Goal: Transaction & Acquisition: Purchase product/service

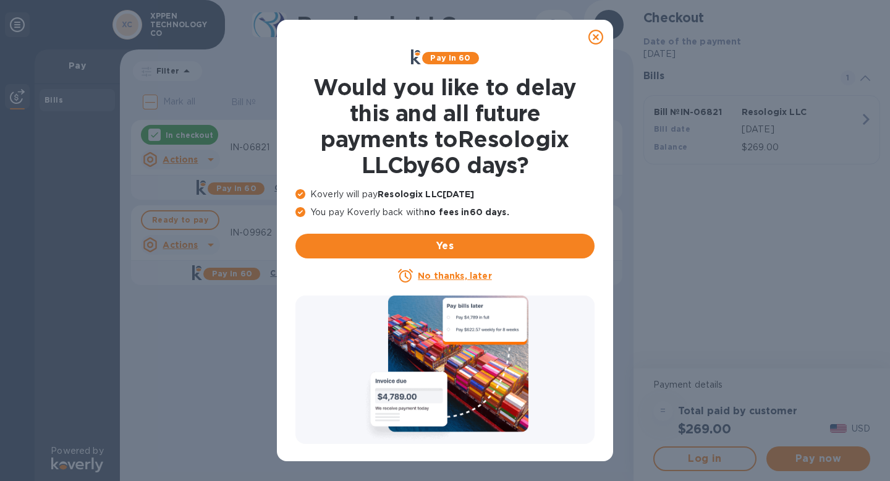
click at [599, 36] on icon at bounding box center [595, 37] width 15 height 15
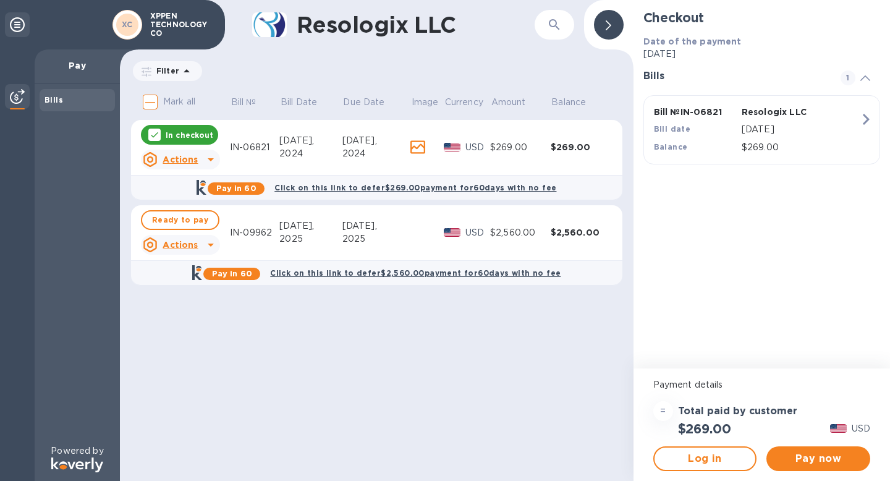
click at [379, 224] on div "[DATE]," at bounding box center [376, 225] width 68 height 13
click at [155, 134] on icon at bounding box center [154, 135] width 7 height 6
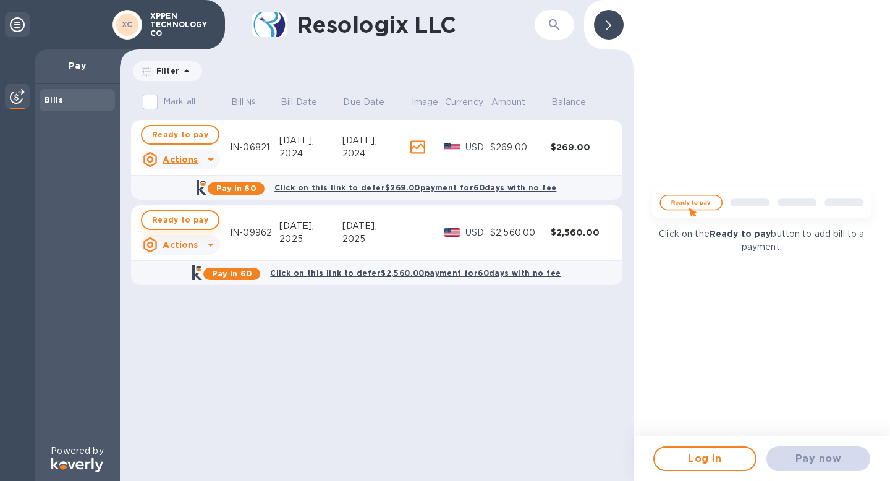
click at [194, 216] on span "Ready to pay" at bounding box center [180, 220] width 56 height 15
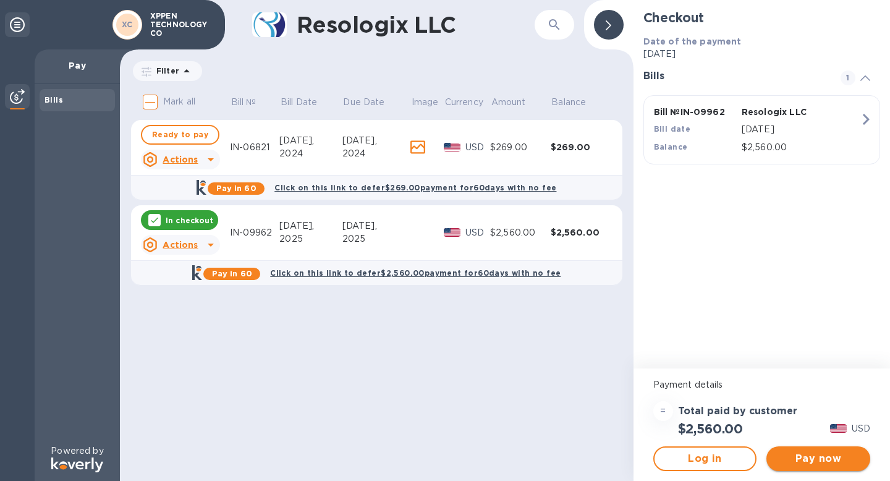
click at [826, 457] on span "Pay now" at bounding box center [818, 458] width 84 height 15
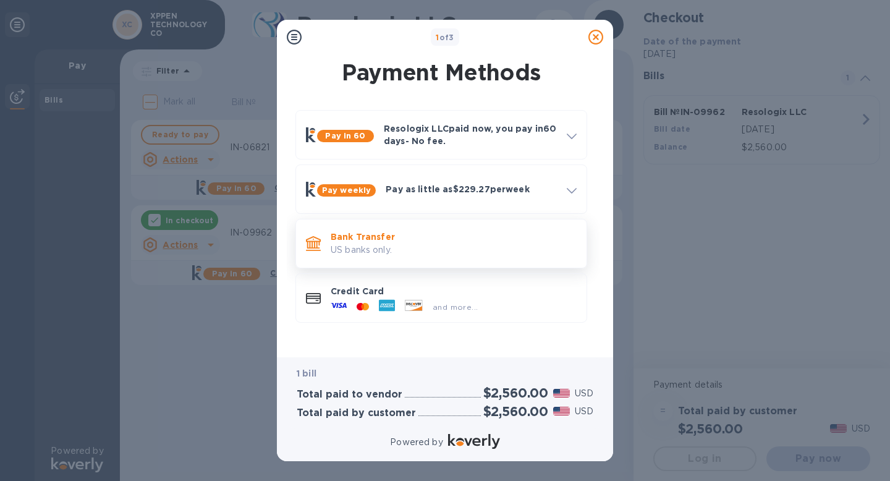
click at [455, 252] on p "US banks only." at bounding box center [454, 249] width 246 height 13
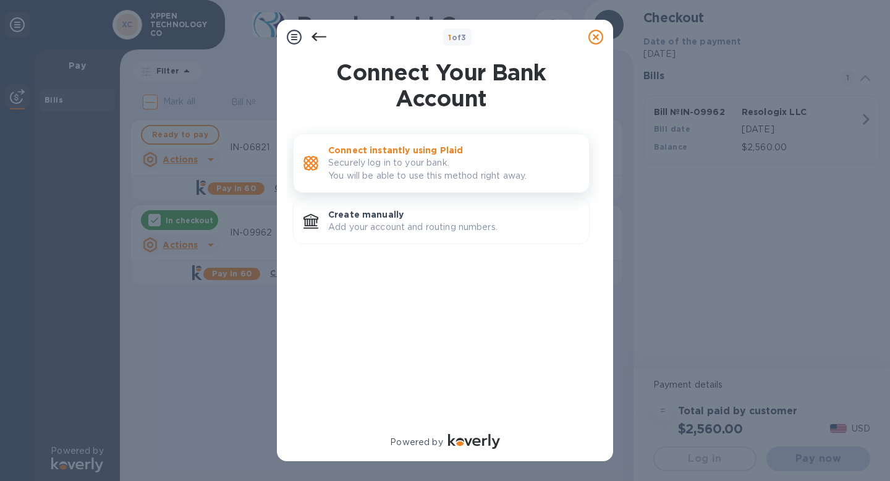
click at [483, 173] on p "Securely log in to your bank. You will be able to use this method right away." at bounding box center [453, 169] width 251 height 26
click at [497, 169] on p "Securely log in to your bank. You will be able to use this method right away." at bounding box center [453, 169] width 251 height 26
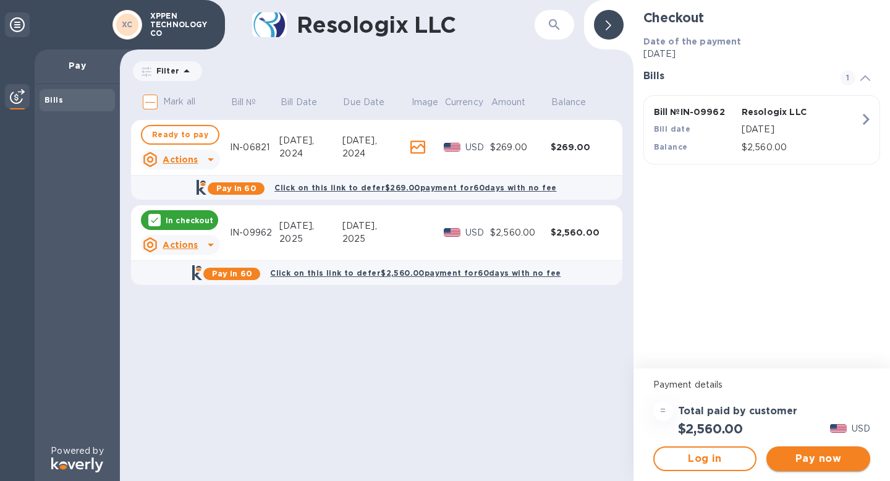
click at [798, 452] on span "Pay now" at bounding box center [818, 458] width 84 height 15
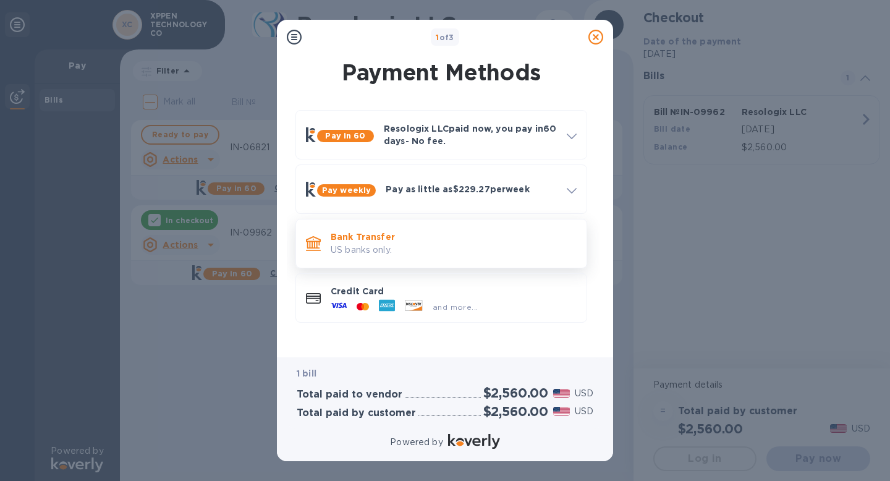
click at [468, 250] on p "US banks only." at bounding box center [454, 249] width 246 height 13
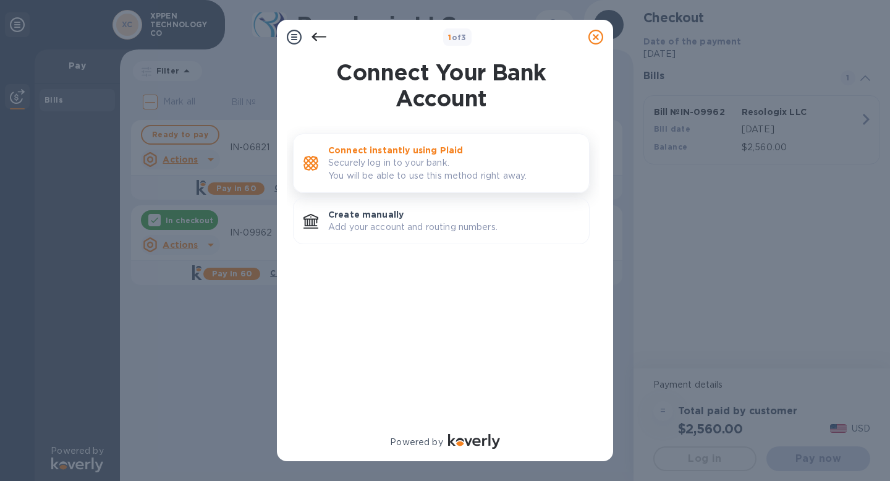
click at [433, 167] on p "Securely log in to your bank. You will be able to use this method right away." at bounding box center [453, 169] width 251 height 26
click at [446, 155] on p "Connect instantly using Plaid" at bounding box center [453, 150] width 251 height 12
